Goal: Task Accomplishment & Management: Use online tool/utility

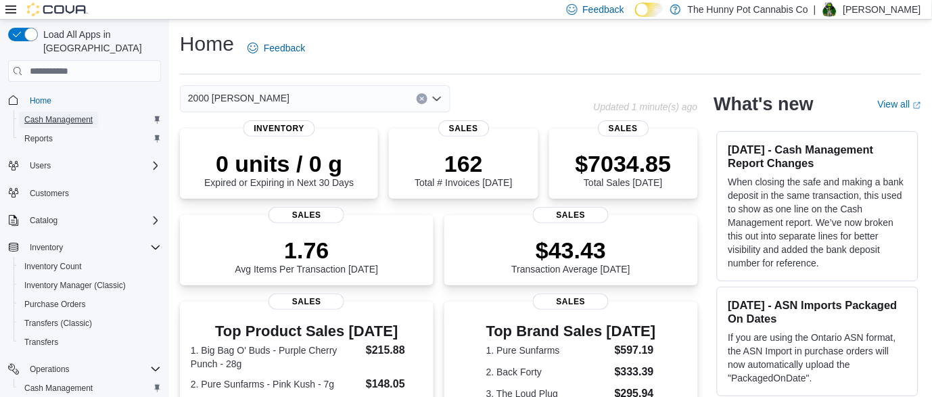
click at [66, 114] on span "Cash Management" at bounding box center [58, 119] width 68 height 11
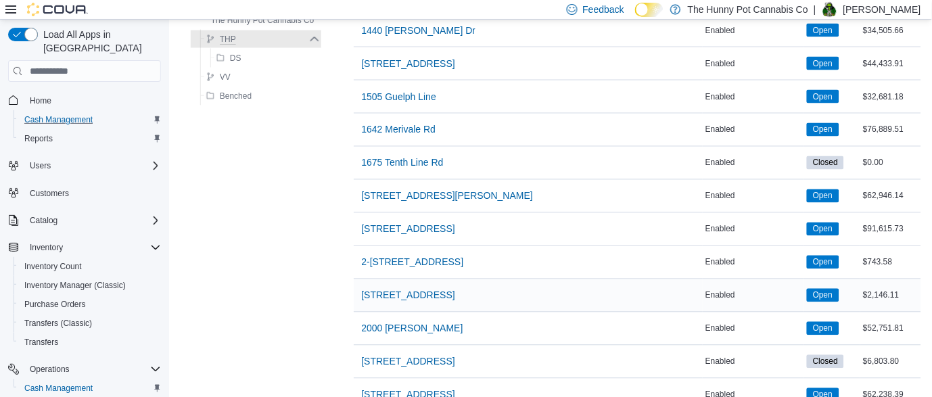
scroll to position [430, 0]
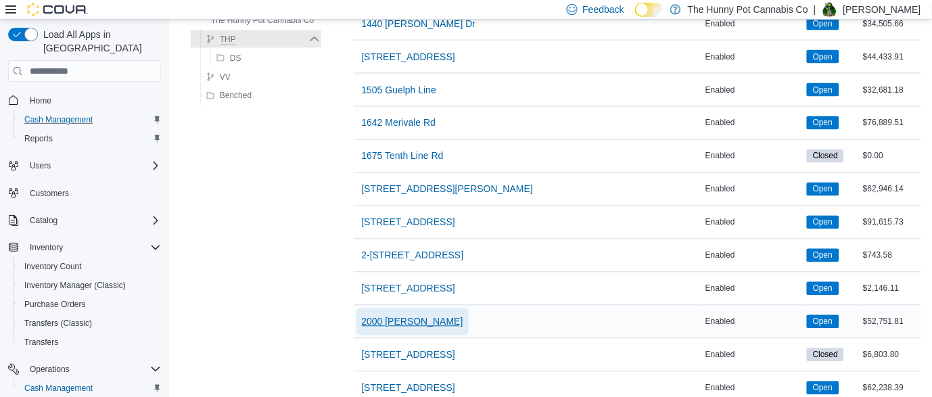
click at [396, 323] on span "2000 [PERSON_NAME]" at bounding box center [412, 322] width 101 height 14
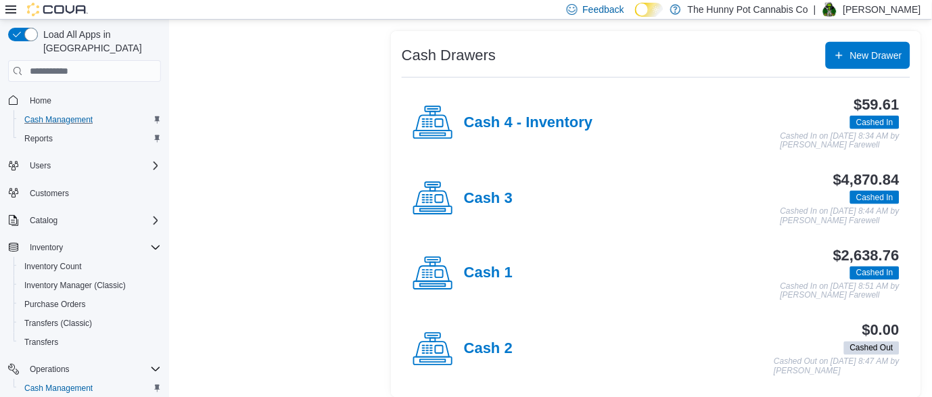
scroll to position [254, 0]
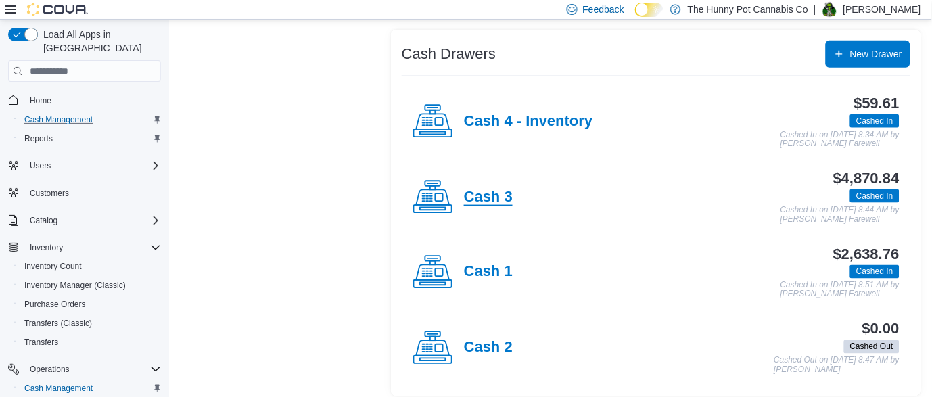
click at [486, 194] on h4 "Cash 3" at bounding box center [488, 198] width 49 height 18
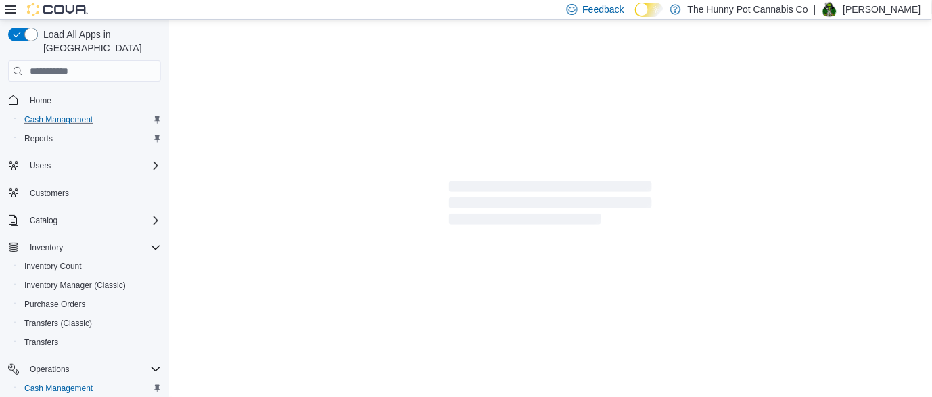
scroll to position [5, 0]
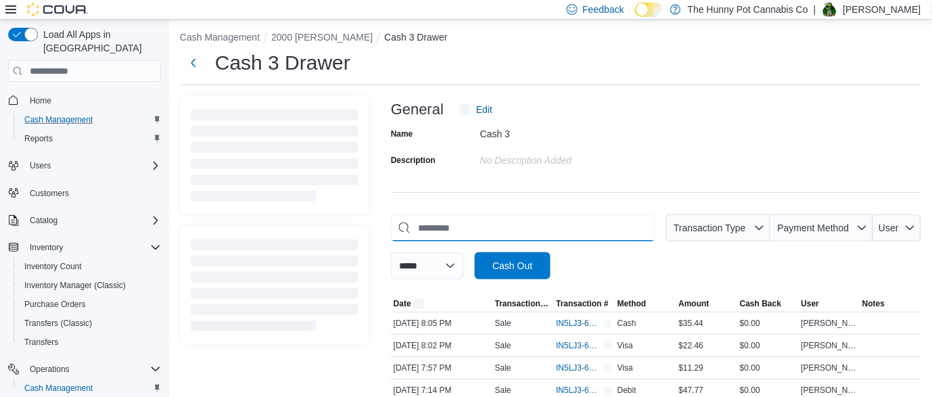
click at [470, 235] on input "This is a search bar. As you type, the results lower in the page will automatic…" at bounding box center [523, 227] width 264 height 27
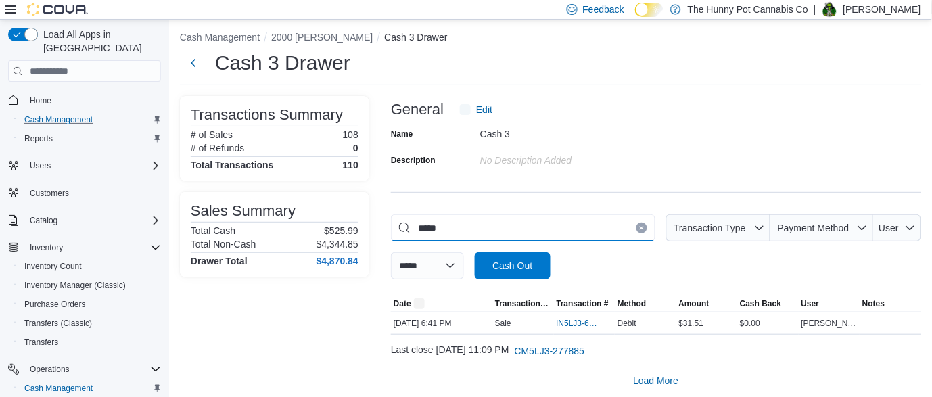
scroll to position [0, 0]
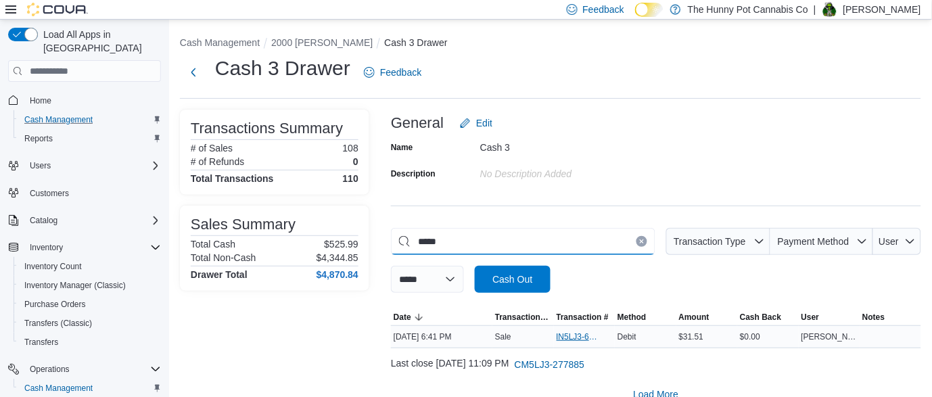
type input "*****"
click at [586, 339] on span "IN5LJ3-6144099" at bounding box center [578, 336] width 43 height 11
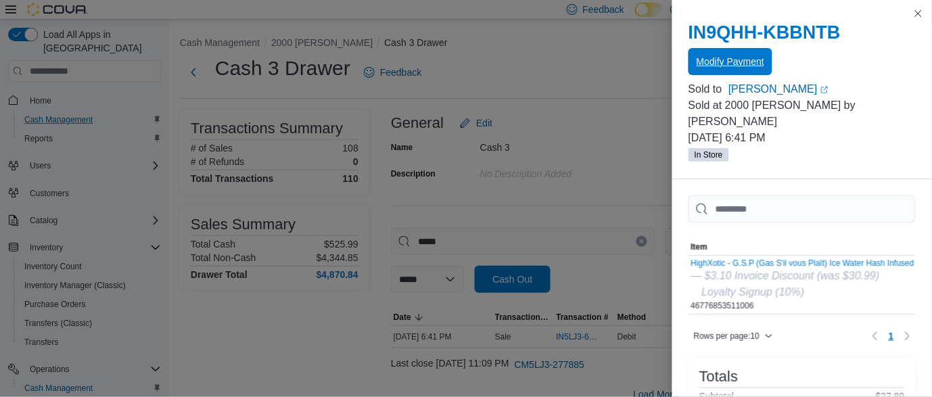
click at [737, 68] on span "Modify Payment" at bounding box center [731, 62] width 68 height 14
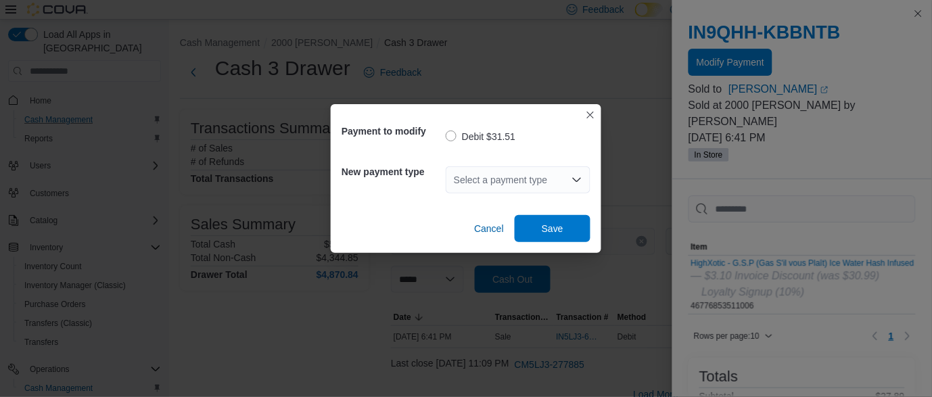
click at [526, 176] on div "Select a payment type" at bounding box center [518, 179] width 145 height 27
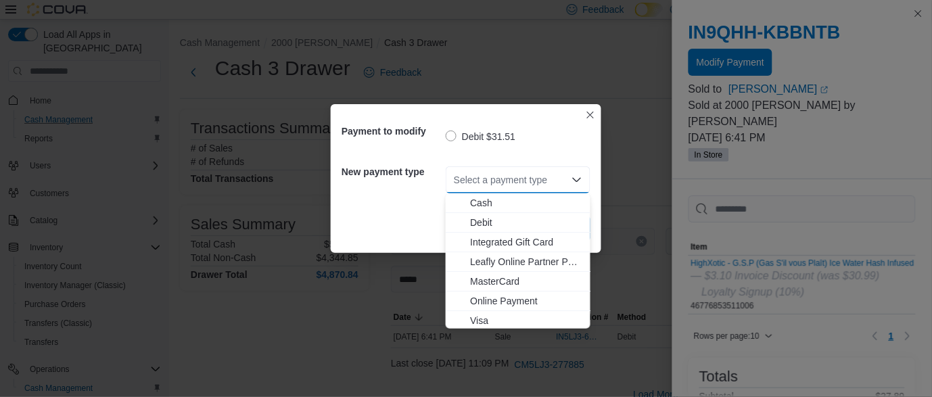
click at [526, 176] on div "Select a payment type Combo box. Selected. Combo box input. Select a payment ty…" at bounding box center [518, 179] width 145 height 27
click at [490, 320] on span "Visa" at bounding box center [526, 321] width 112 height 14
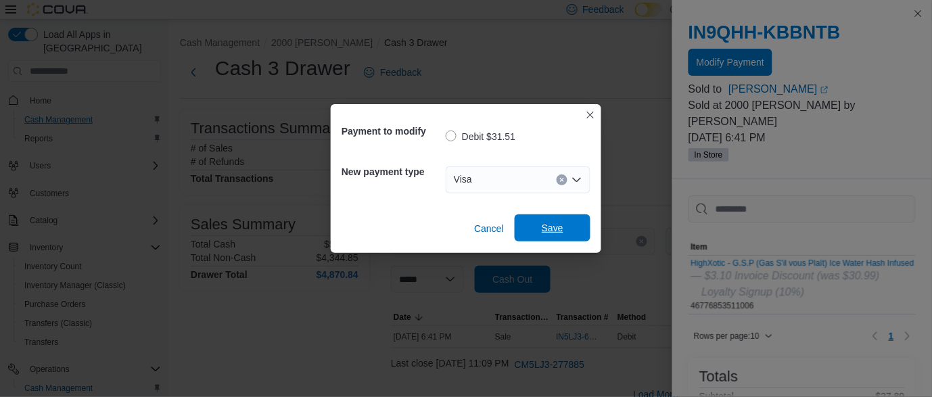
click at [563, 222] on span "Save" at bounding box center [553, 228] width 22 height 14
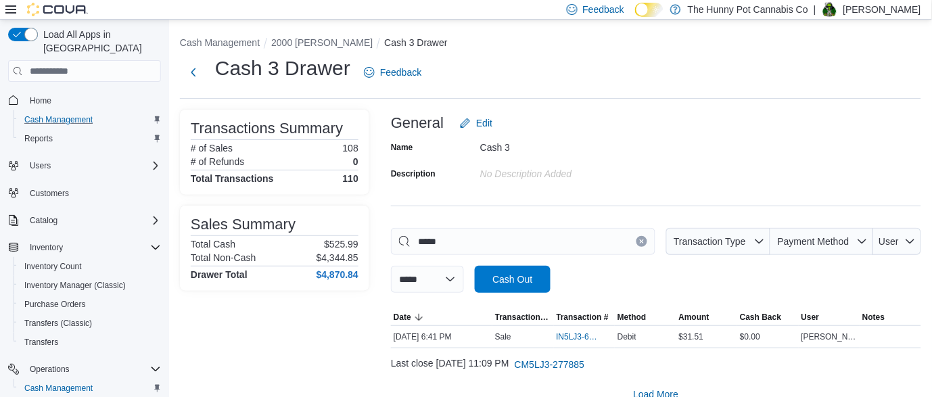
click at [640, 244] on button "Clear input" at bounding box center [642, 241] width 11 height 11
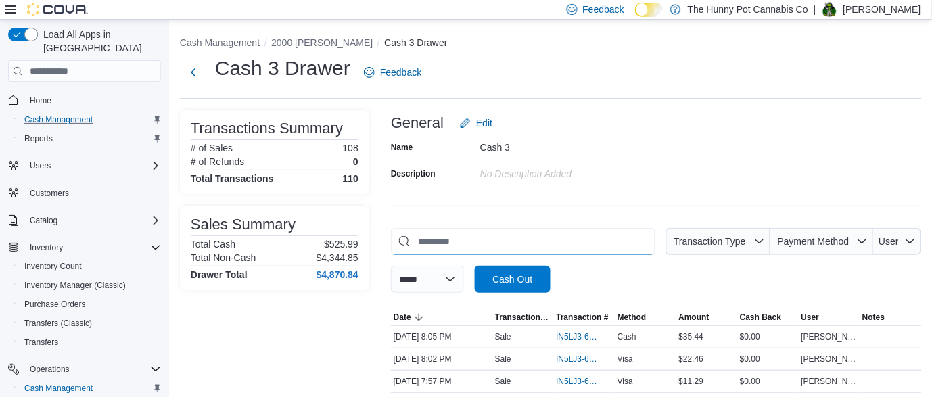
click at [640, 244] on input "This is a search bar. As you type, the results lower in the page will automatic…" at bounding box center [523, 241] width 264 height 27
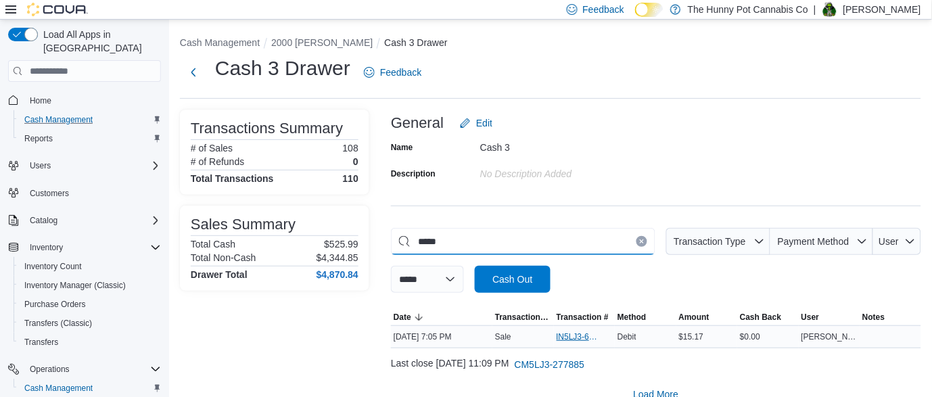
type input "*****"
click at [565, 340] on span "IN5LJ3-6144403" at bounding box center [578, 336] width 43 height 11
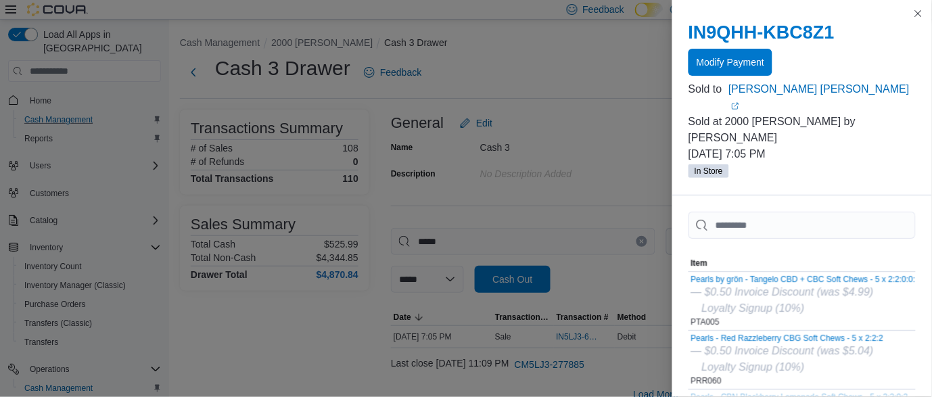
click at [740, 45] on div "IN9QHH-KBC8Z1 Modify Payment" at bounding box center [802, 49] width 227 height 54
click at [733, 62] on span "Modify Payment" at bounding box center [731, 62] width 68 height 14
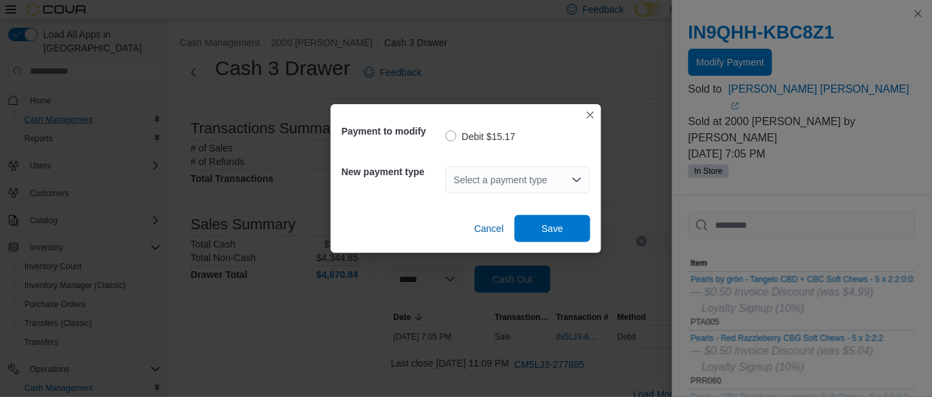
click at [508, 179] on div "Select a payment type" at bounding box center [518, 179] width 145 height 27
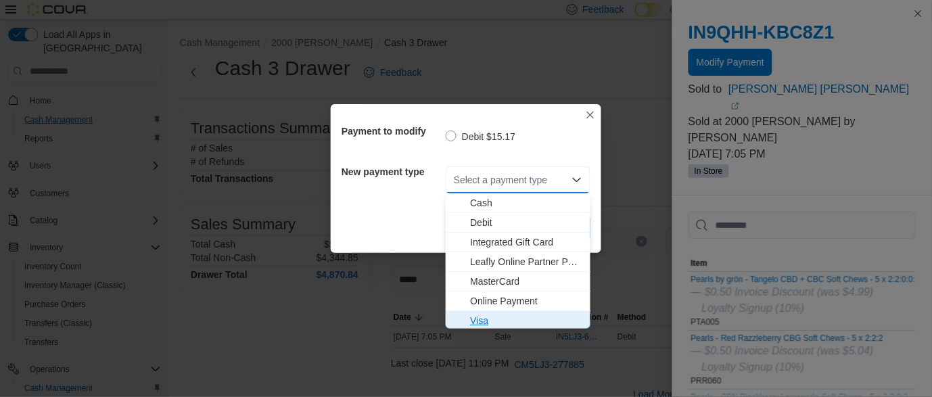
click at [490, 323] on span "Visa" at bounding box center [526, 321] width 112 height 14
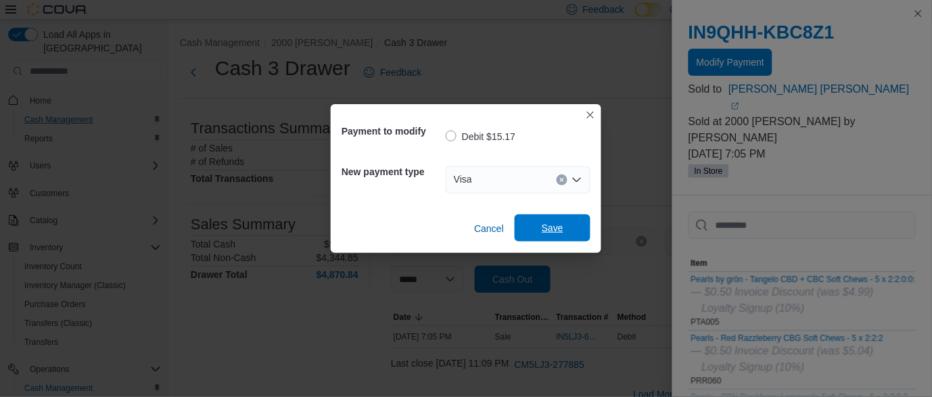
click at [544, 233] on span "Save" at bounding box center [553, 228] width 22 height 14
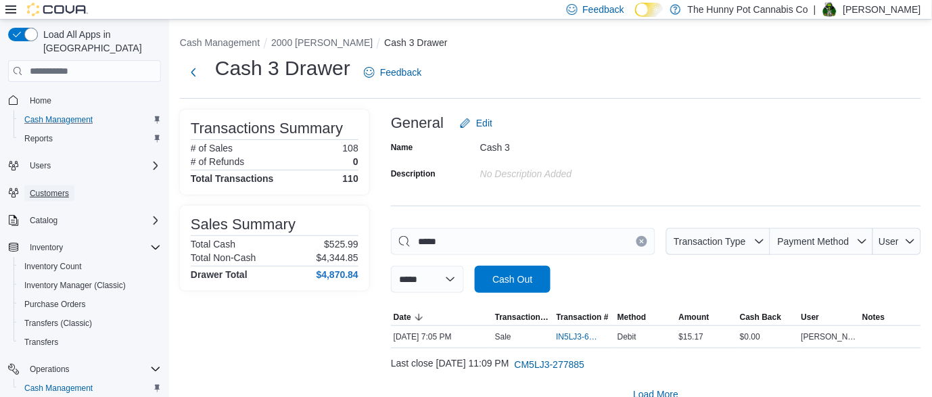
click at [47, 188] on span "Customers" at bounding box center [49, 193] width 39 height 11
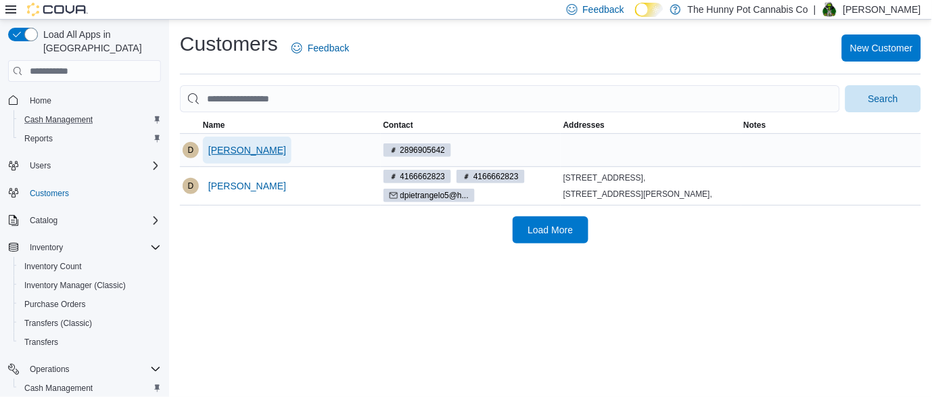
click at [254, 149] on span "[PERSON_NAME]" at bounding box center [247, 150] width 78 height 14
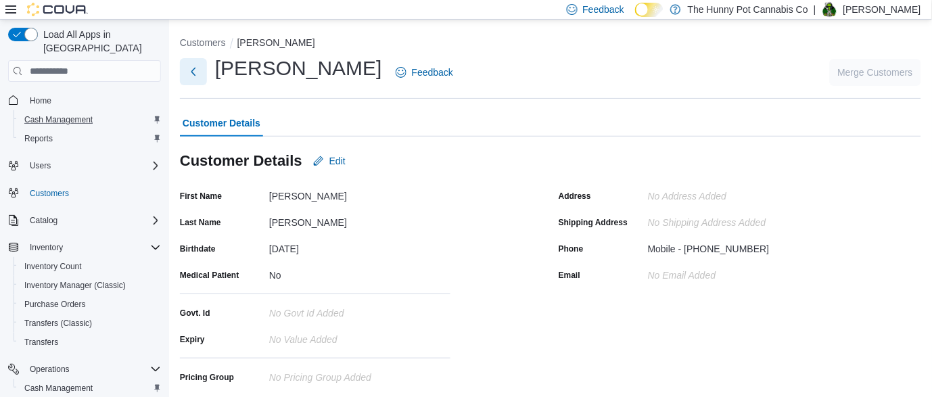
click at [195, 76] on button "Next" at bounding box center [193, 71] width 27 height 27
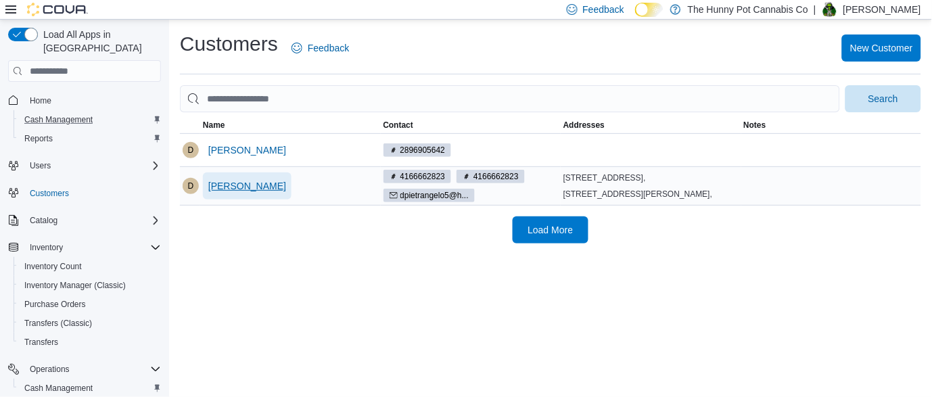
click at [254, 193] on span "[PERSON_NAME]" at bounding box center [247, 186] width 78 height 14
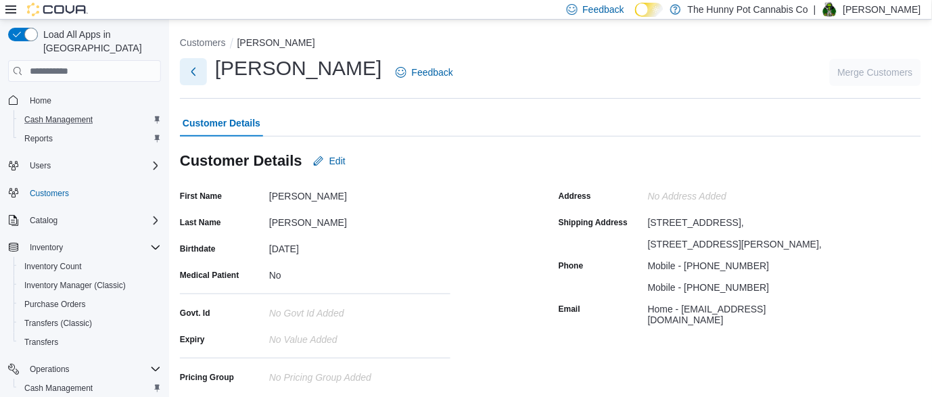
click at [192, 65] on button "Next" at bounding box center [193, 71] width 27 height 27
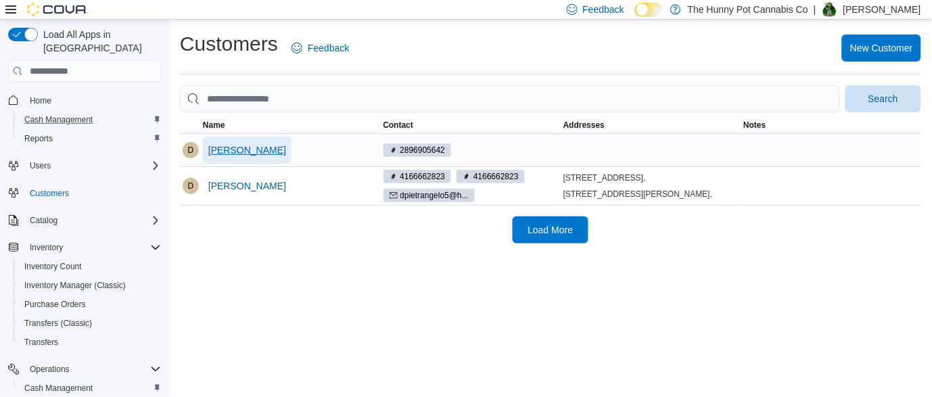
click at [280, 149] on span "[PERSON_NAME]" at bounding box center [247, 150] width 78 height 14
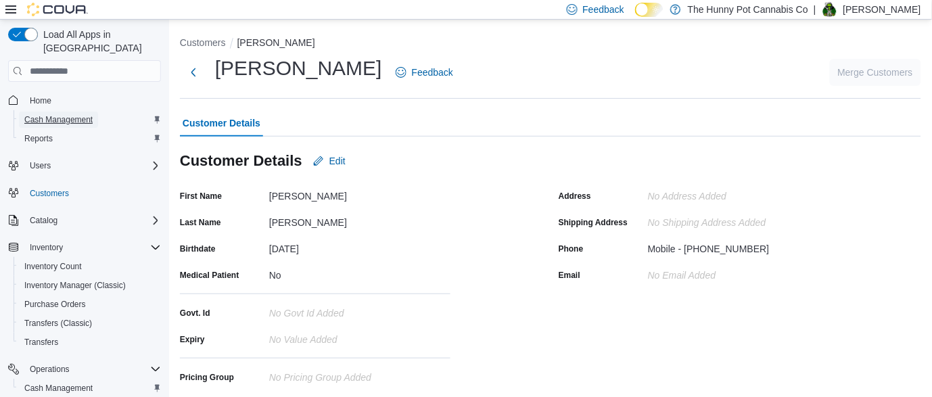
click at [72, 114] on span "Cash Management" at bounding box center [58, 119] width 68 height 11
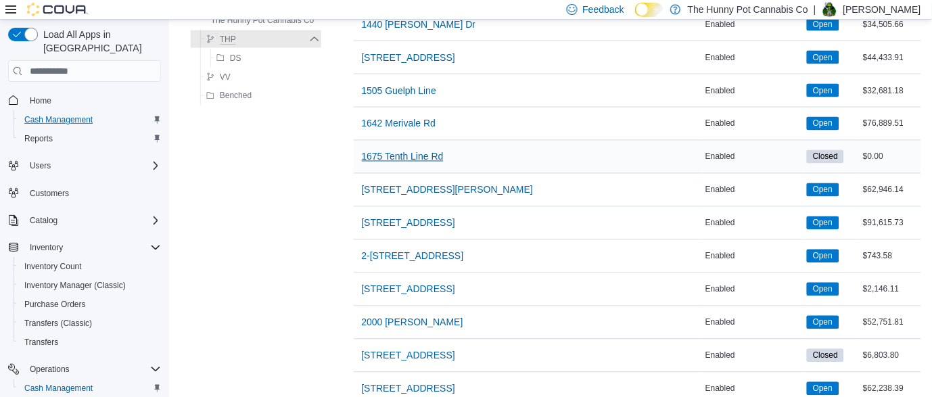
scroll to position [435, 0]
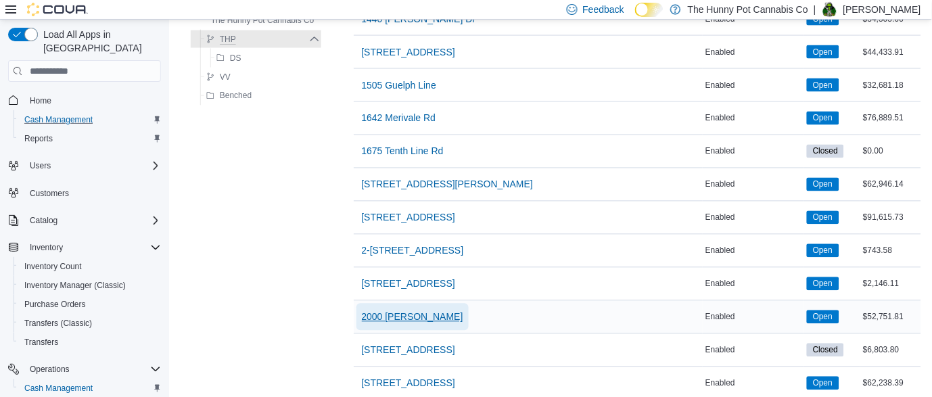
click at [407, 321] on span "2000 [PERSON_NAME]" at bounding box center [412, 317] width 101 height 14
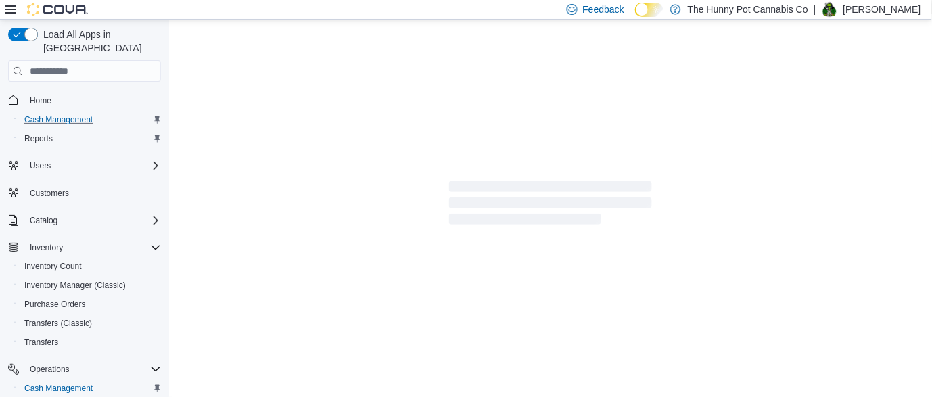
scroll to position [263, 0]
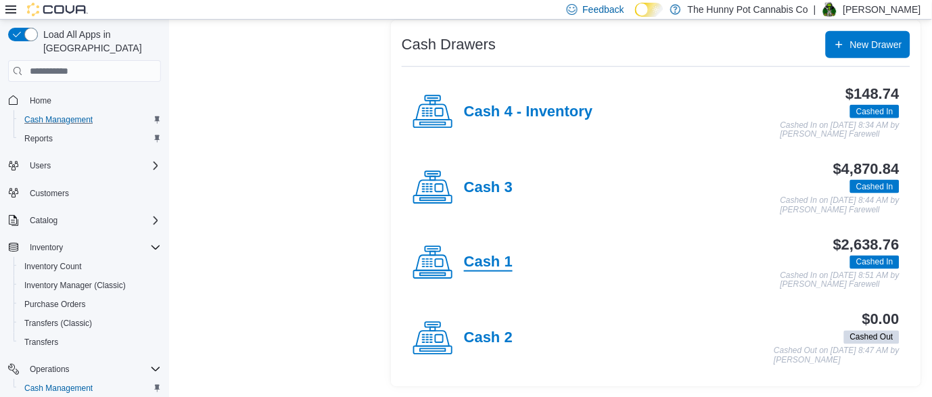
click at [494, 267] on h4 "Cash 1" at bounding box center [488, 263] width 49 height 18
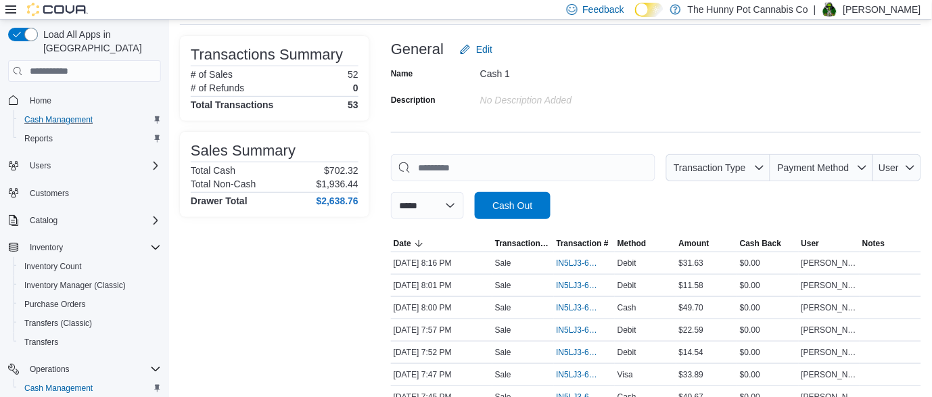
scroll to position [76, 0]
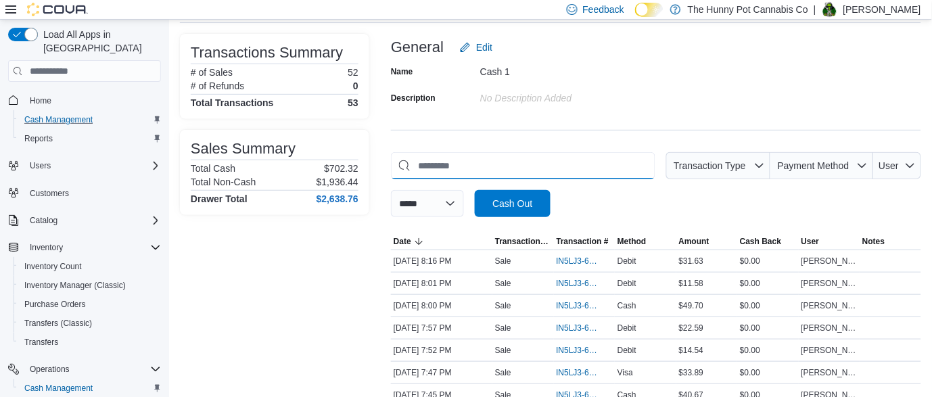
click at [492, 163] on input "This is a search bar. As you type, the results lower in the page will automatic…" at bounding box center [523, 165] width 264 height 27
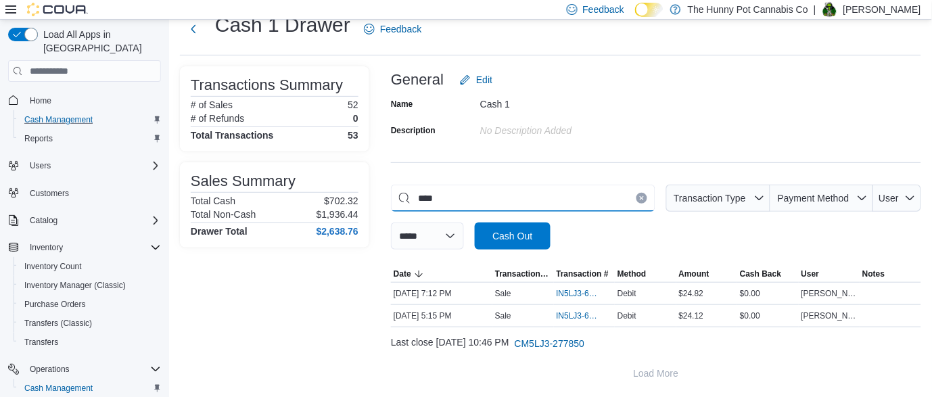
scroll to position [21, 0]
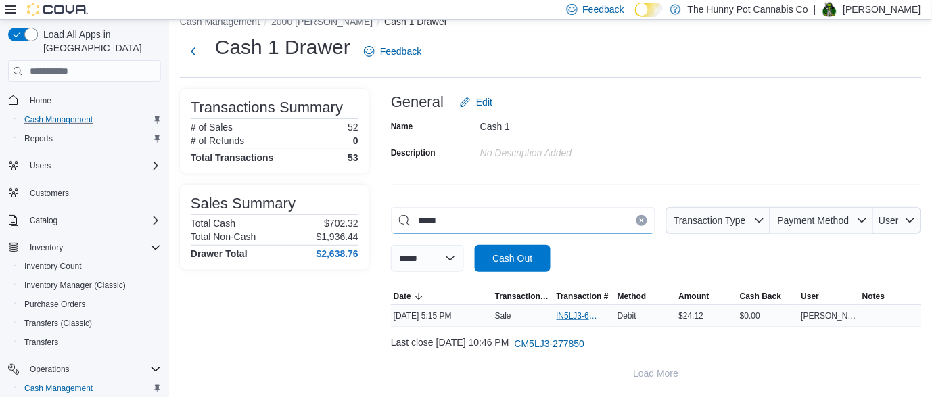
type input "*****"
click at [583, 312] on span "IN5LJ3-6142983" at bounding box center [578, 315] width 43 height 11
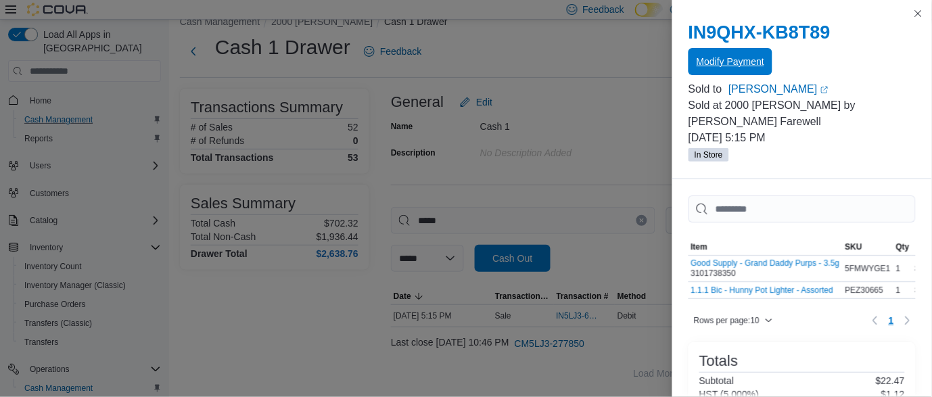
click at [726, 52] on span "Modify Payment" at bounding box center [731, 61] width 68 height 27
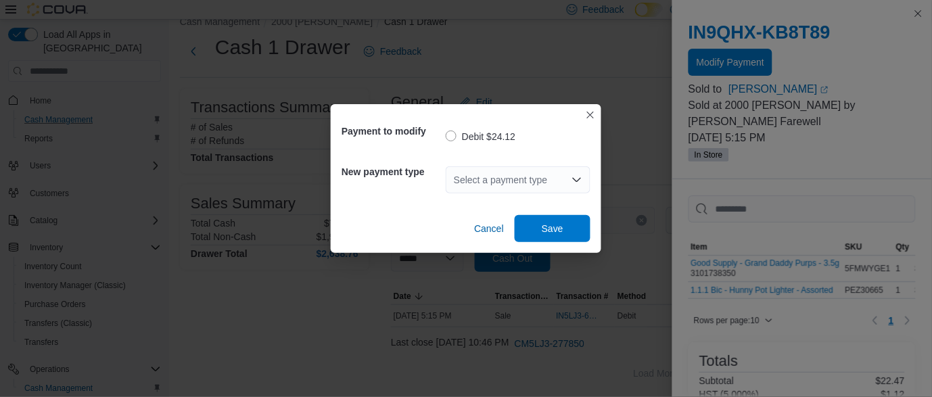
click at [538, 177] on div "Select a payment type" at bounding box center [518, 179] width 145 height 27
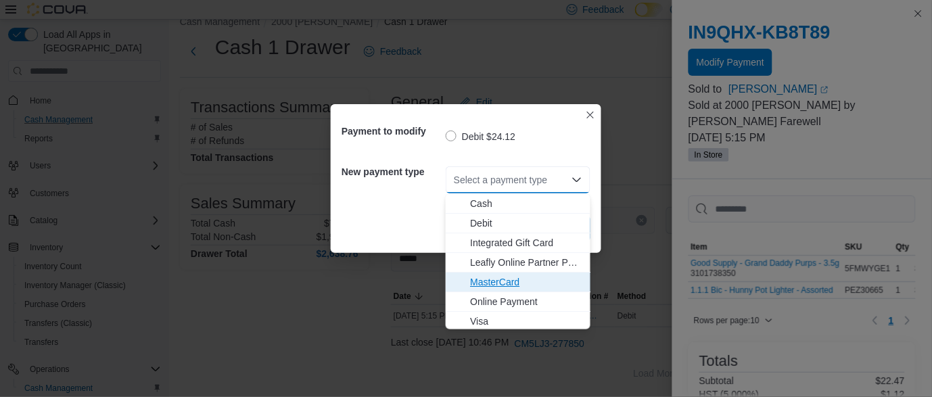
click at [495, 284] on span "MasterCard" at bounding box center [526, 282] width 112 height 14
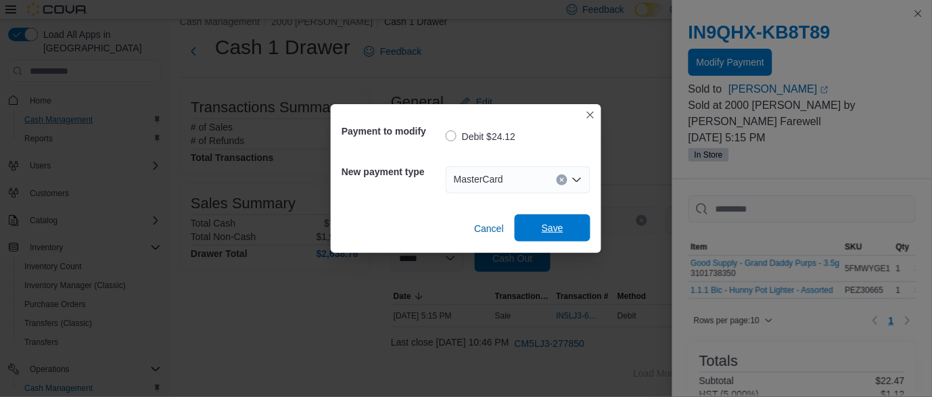
click at [555, 227] on span "Save" at bounding box center [553, 228] width 22 height 14
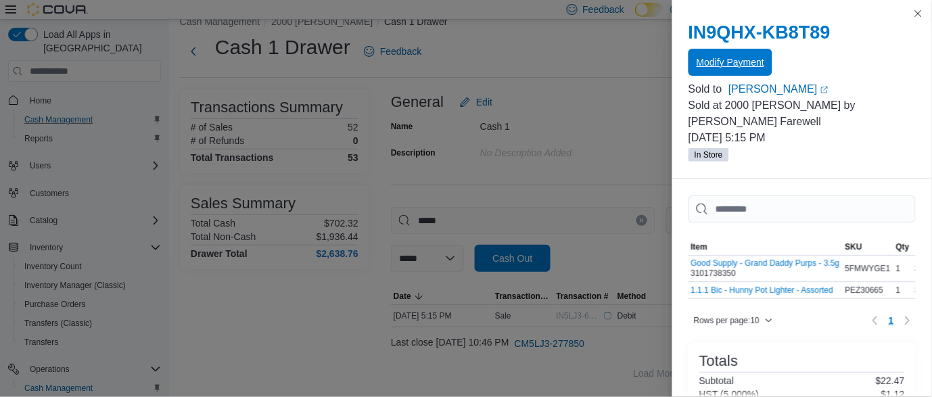
scroll to position [0, 0]
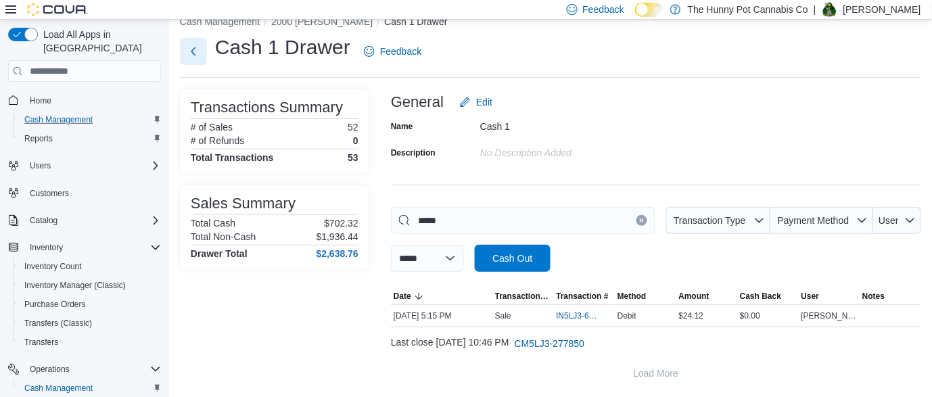
click at [197, 46] on button "Next" at bounding box center [193, 51] width 27 height 27
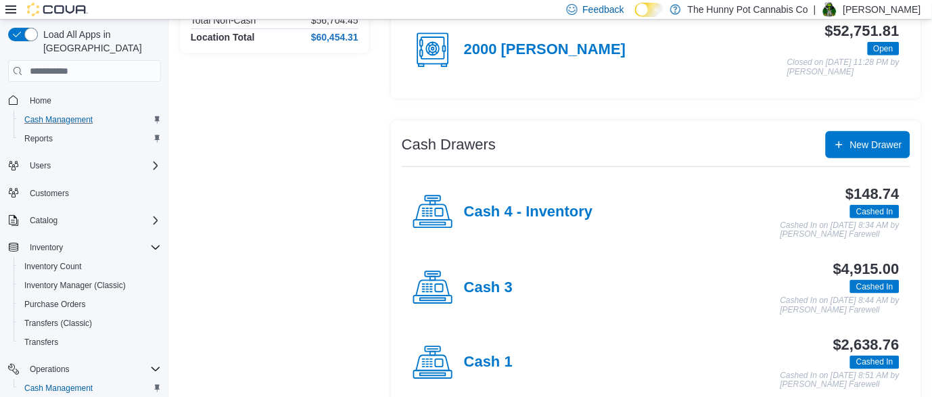
scroll to position [169, 0]
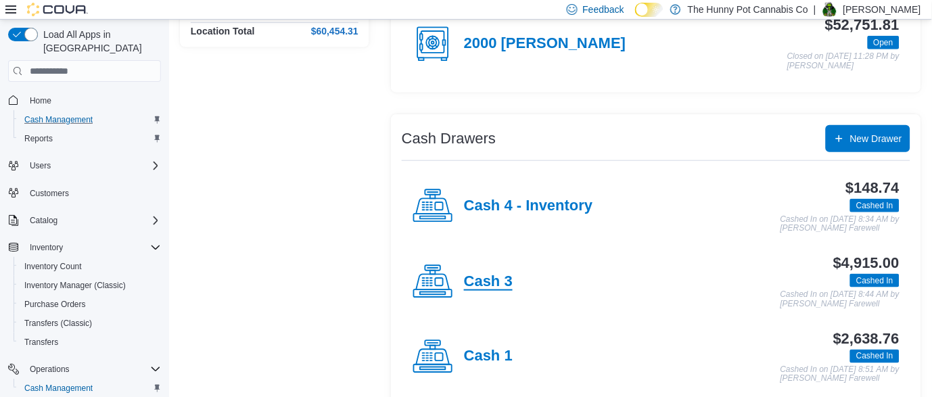
click at [483, 280] on h4 "Cash 3" at bounding box center [488, 282] width 49 height 18
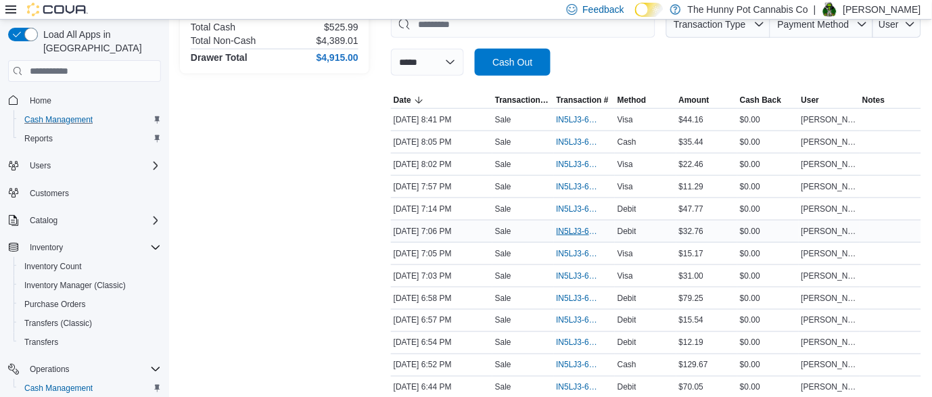
scroll to position [219, 0]
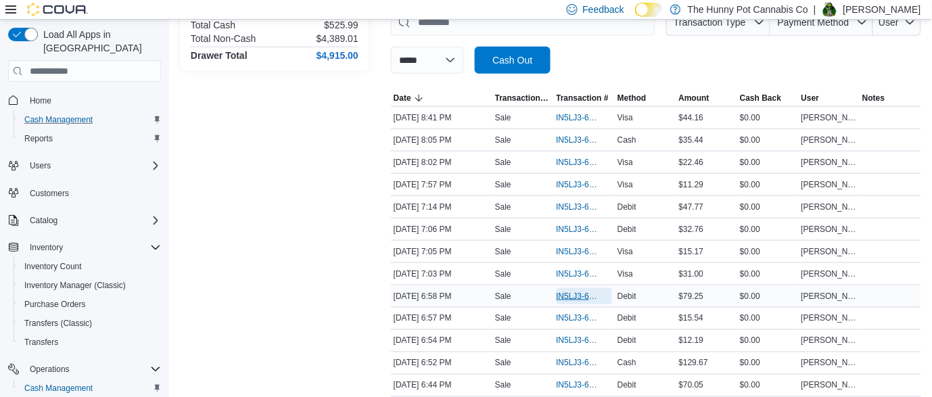
click at [578, 293] on span "IN5LJ3-6144314" at bounding box center [578, 296] width 43 height 11
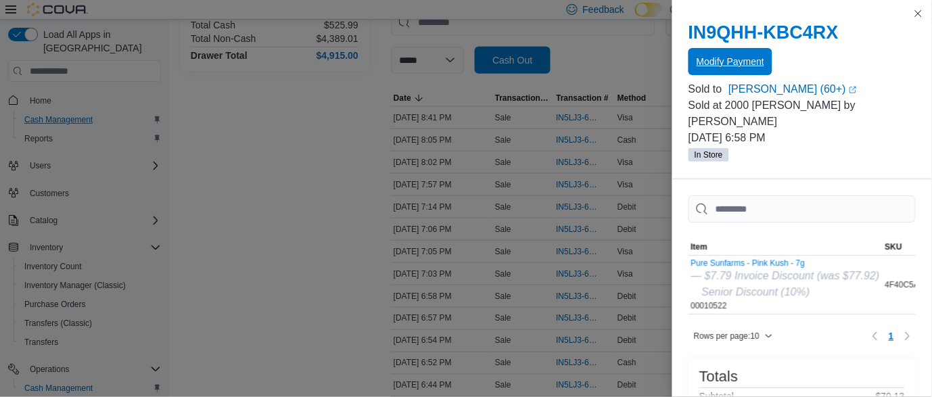
click at [762, 60] on span "Modify Payment" at bounding box center [731, 62] width 68 height 14
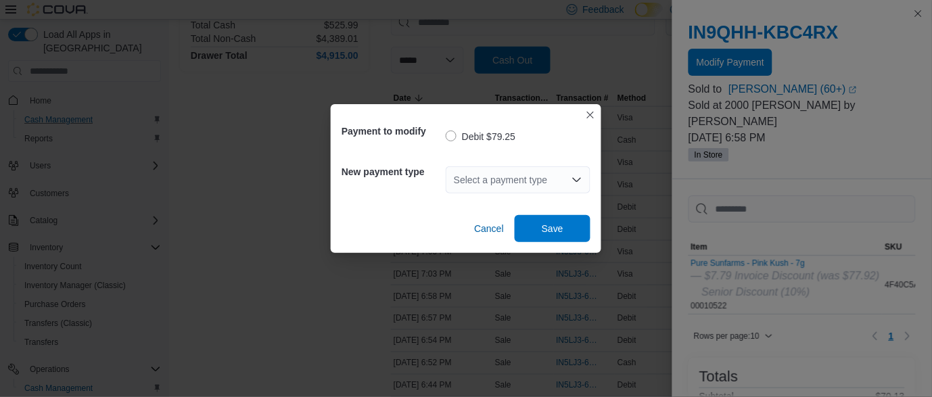
click at [578, 182] on icon "Open list of options" at bounding box center [577, 180] width 11 height 11
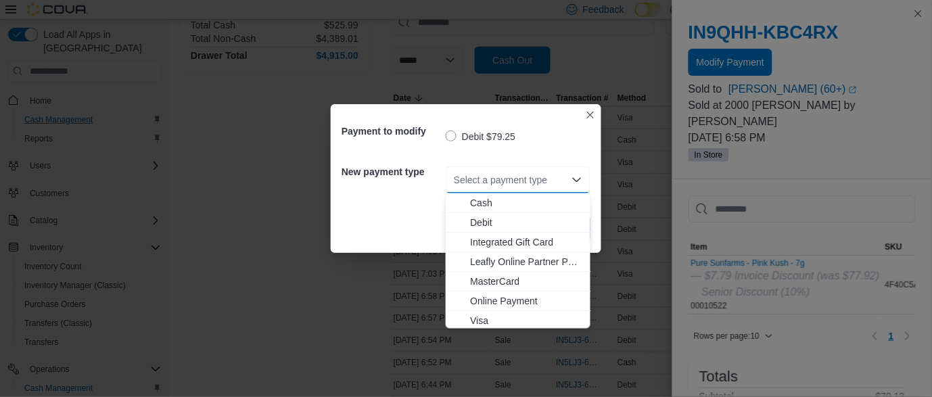
click at [578, 182] on icon "Close list of options" at bounding box center [577, 180] width 11 height 11
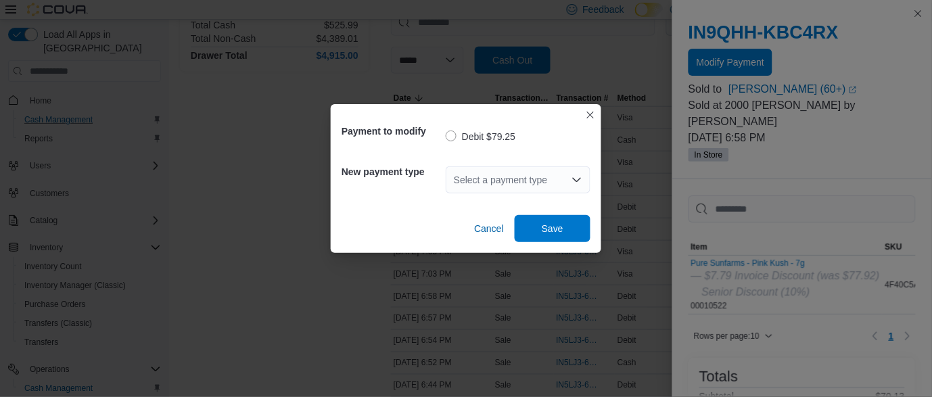
click at [577, 182] on icon "Open list of options" at bounding box center [577, 180] width 8 height 4
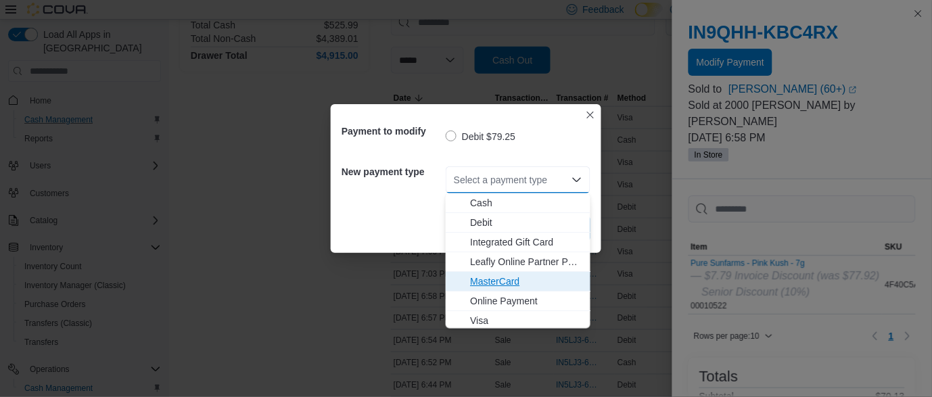
click at [517, 279] on span "MasterCard" at bounding box center [526, 282] width 112 height 14
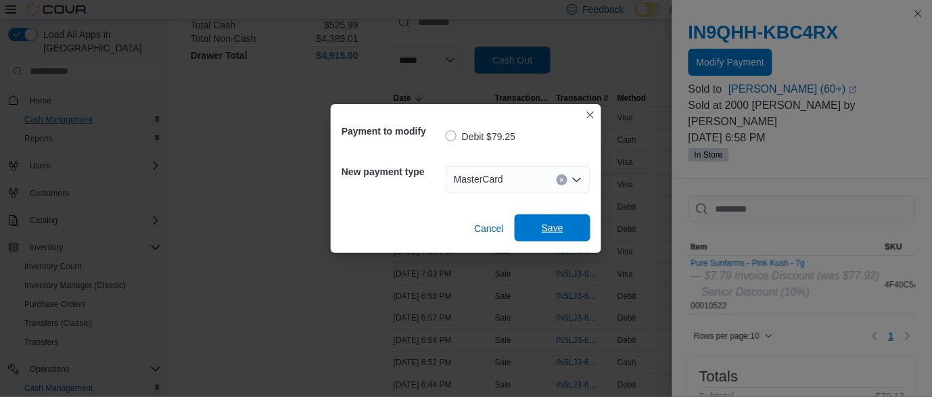
click at [534, 231] on span "Save" at bounding box center [553, 227] width 60 height 27
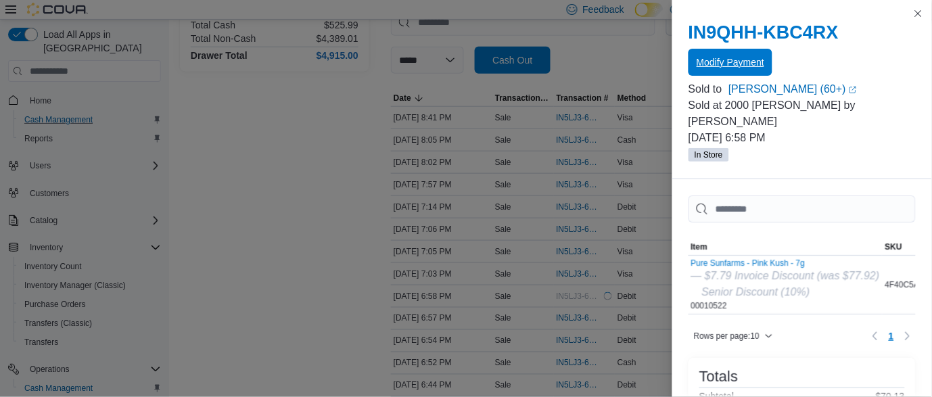
scroll to position [0, 0]
